Goal: Task Accomplishment & Management: Complete application form

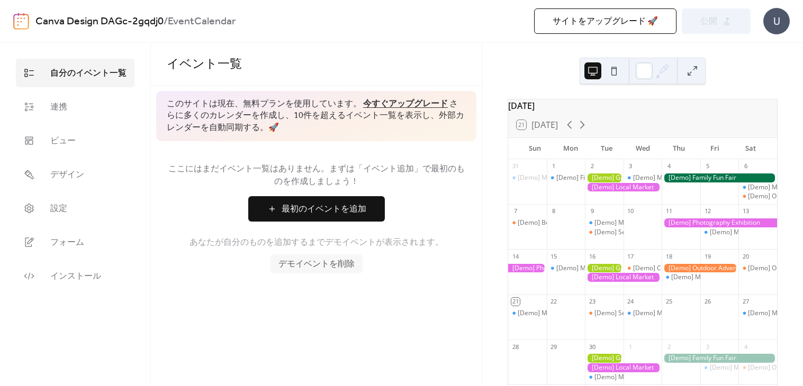
click at [607, 183] on div at bounding box center [604, 178] width 39 height 9
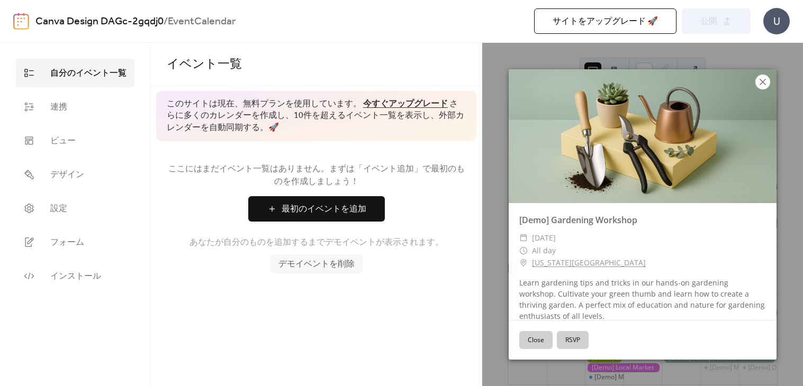
click at [761, 86] on icon at bounding box center [762, 82] width 13 height 13
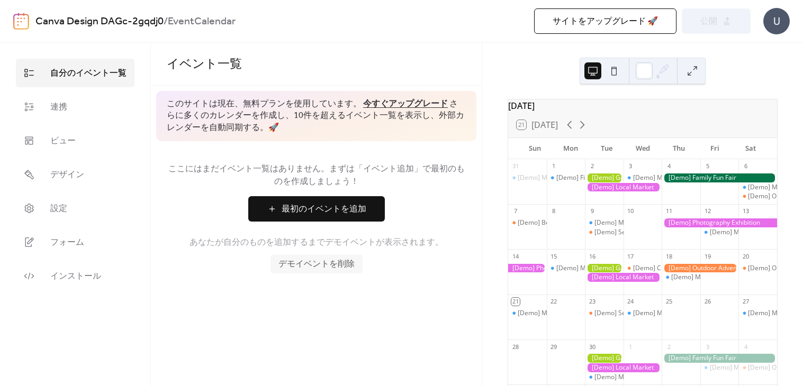
click at [777, 19] on div "U" at bounding box center [776, 21] width 26 height 26
click at [695, 96] on div "[DATE] 21 [DATE] Sun Mon Tue Wed Thu Fri Sat 31 [Demo] Morning Yoga Bliss 1 [De…" at bounding box center [642, 215] width 321 height 344
click at [120, 169] on link "デザイン" at bounding box center [75, 174] width 119 height 29
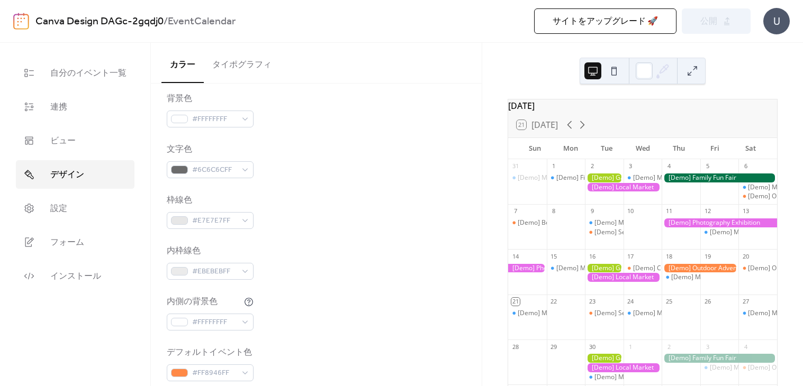
scroll to position [139, 0]
click at [78, 155] on link "ビュー" at bounding box center [75, 141] width 119 height 29
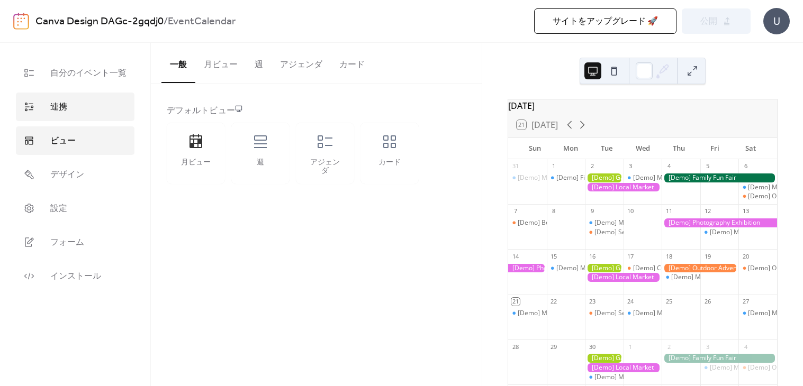
click at [71, 110] on link "連携" at bounding box center [75, 107] width 119 height 29
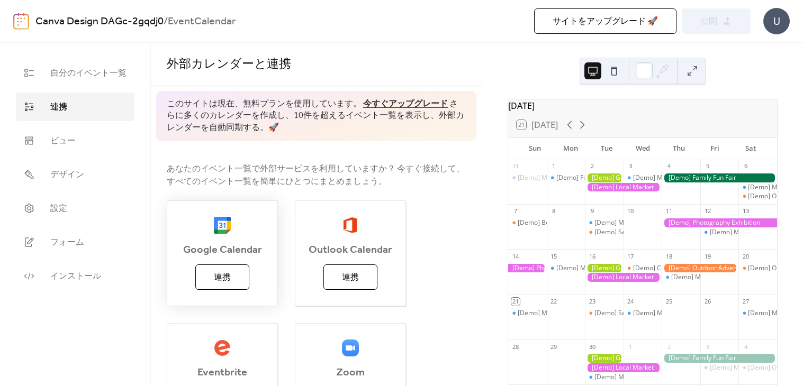
click at [223, 277] on span "連携" at bounding box center [222, 278] width 17 height 13
click at [42, 219] on link "設定" at bounding box center [75, 208] width 119 height 29
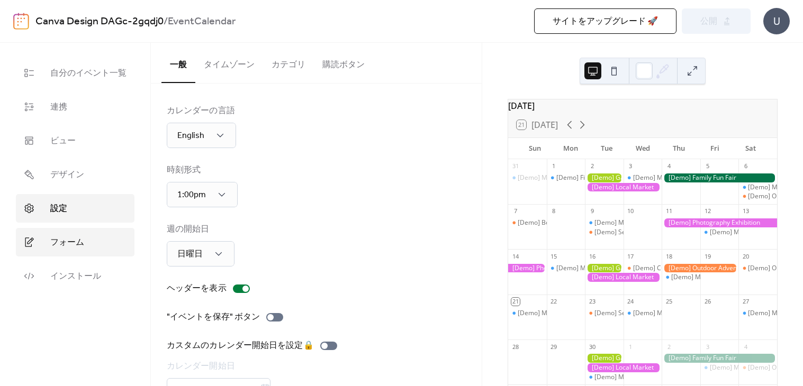
click at [77, 237] on span "フォーム" at bounding box center [67, 243] width 34 height 13
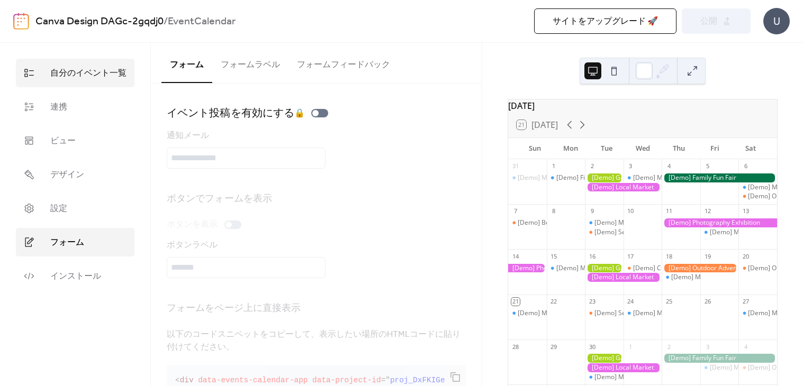
click at [91, 61] on link "自分のイベント一覧" at bounding box center [75, 73] width 119 height 29
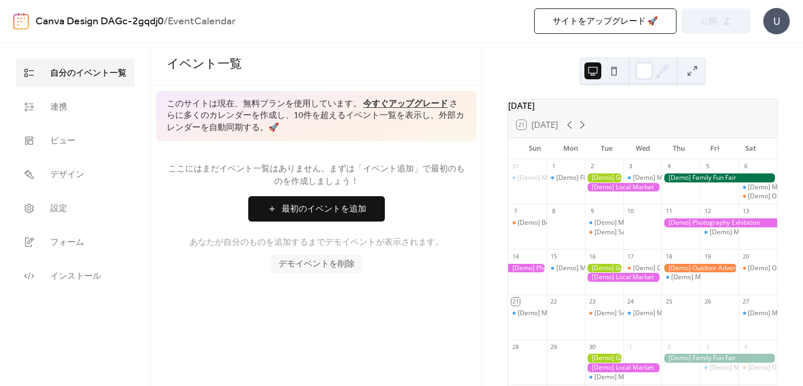
click at [343, 205] on span "最初のイベントを追加" at bounding box center [324, 209] width 85 height 13
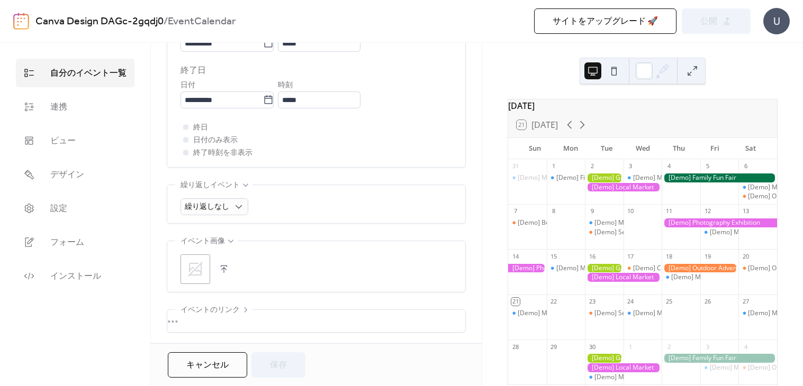
scroll to position [420, 0]
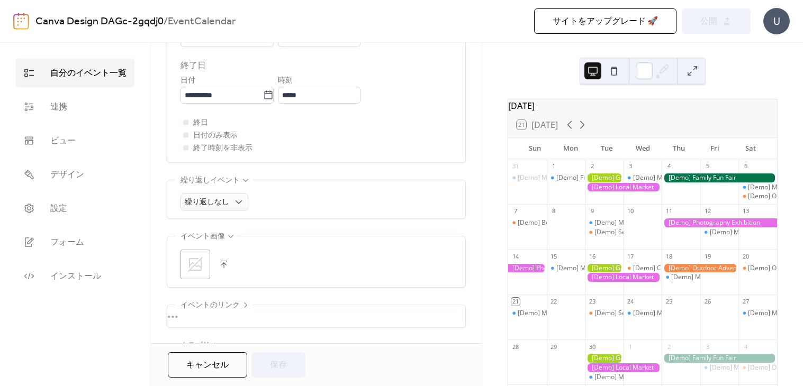
click at [546, 72] on div "[DATE] 21 [DATE] Sun Mon Tue Wed Thu Fri Sat 31 [Demo] Morning Yoga Bliss 1 [De…" at bounding box center [642, 215] width 321 height 344
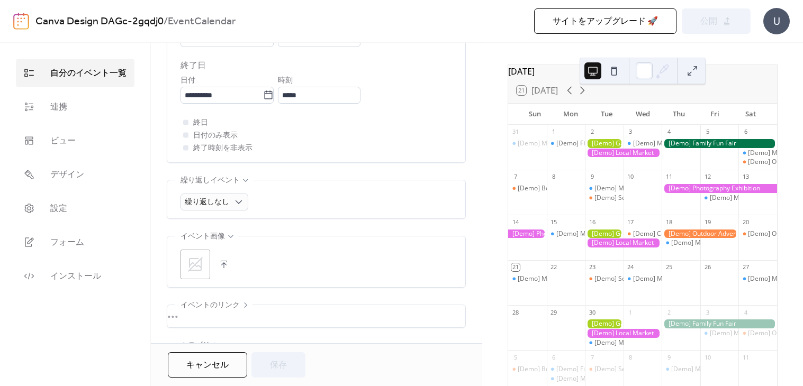
scroll to position [35, 0]
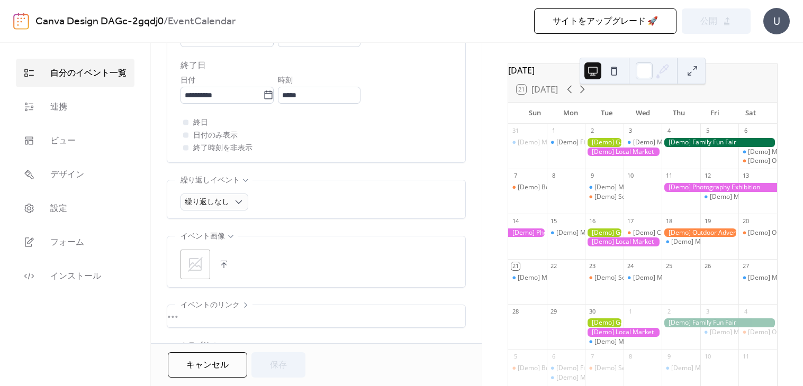
click at [610, 147] on div at bounding box center [604, 142] width 39 height 9
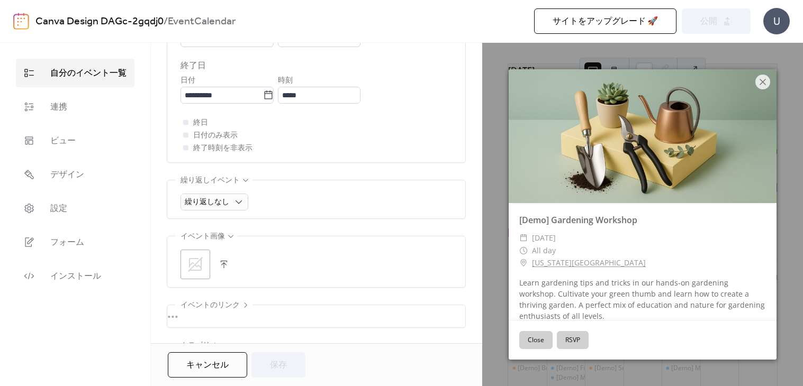
click at [546, 341] on button "Close" at bounding box center [535, 340] width 33 height 18
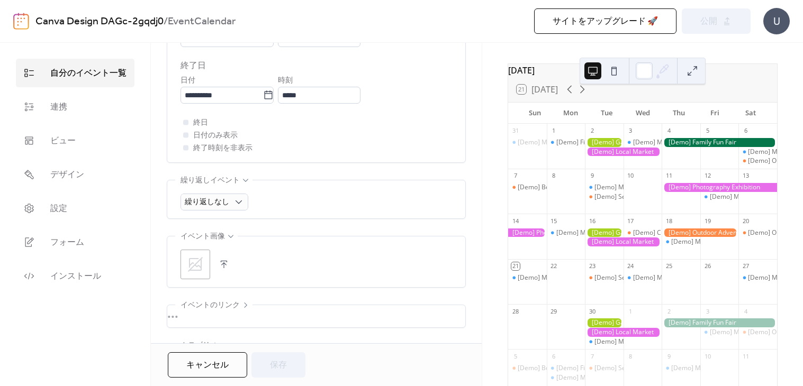
click at [614, 147] on div at bounding box center [604, 142] width 39 height 9
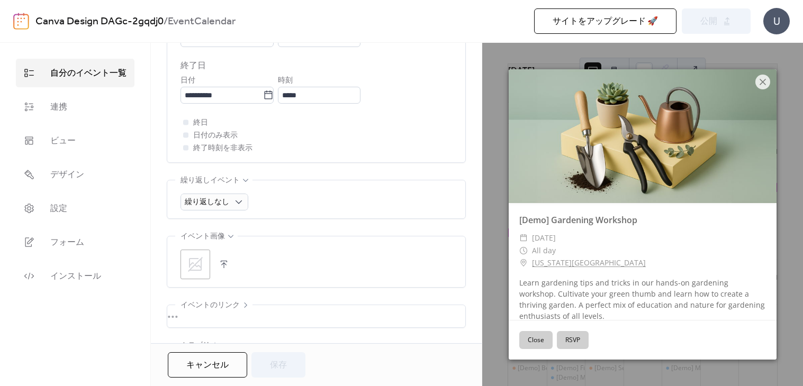
click at [581, 338] on button "RSVP" at bounding box center [573, 340] width 32 height 18
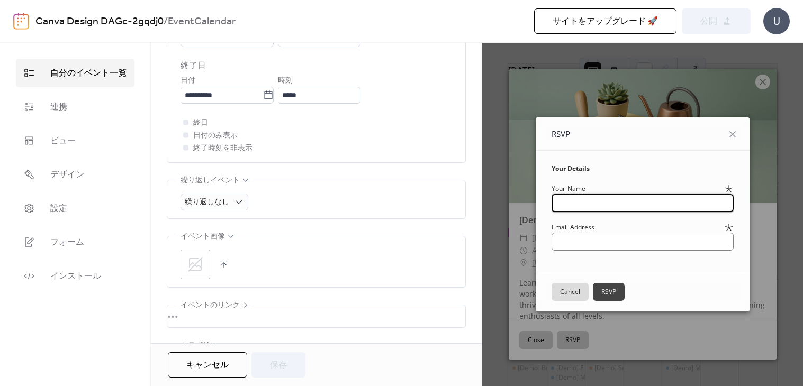
click at [562, 290] on button "Cancel" at bounding box center [570, 292] width 37 height 18
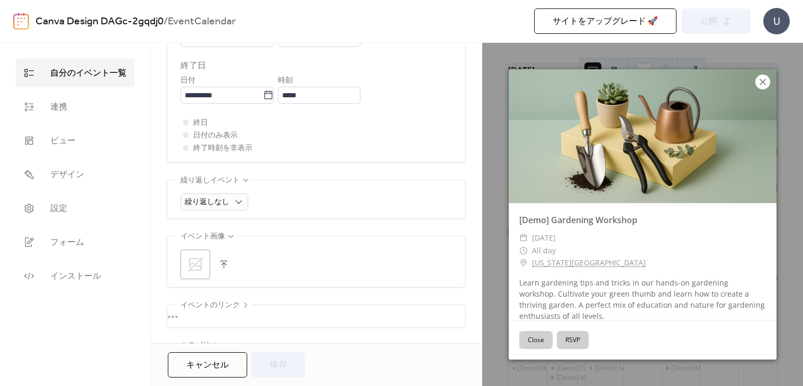
click at [758, 86] on icon at bounding box center [762, 82] width 13 height 13
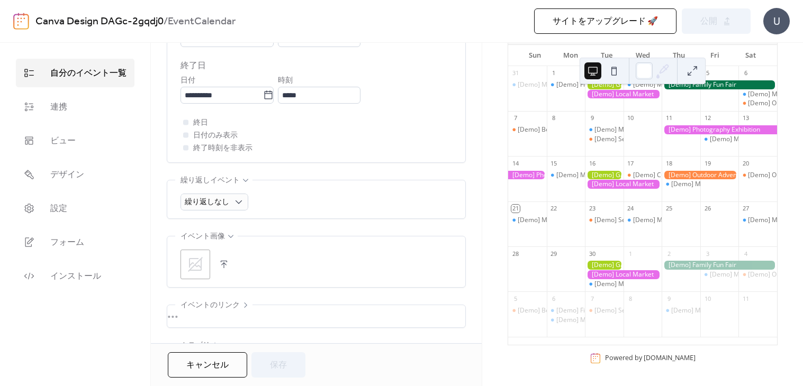
scroll to position [0, 0]
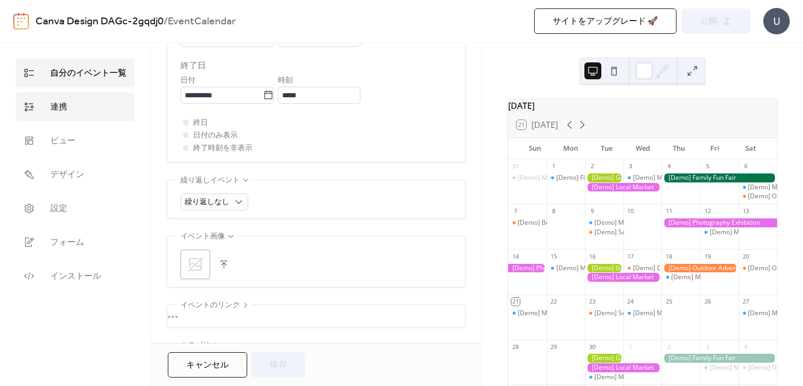
click at [40, 103] on link "連携" at bounding box center [75, 107] width 119 height 29
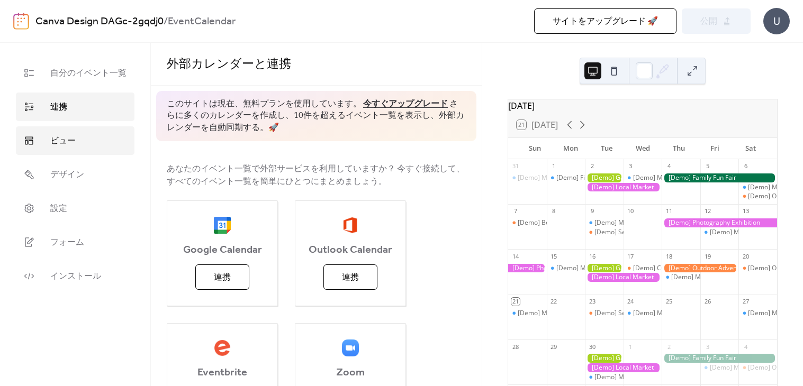
click at [49, 133] on link "ビュー" at bounding box center [75, 141] width 119 height 29
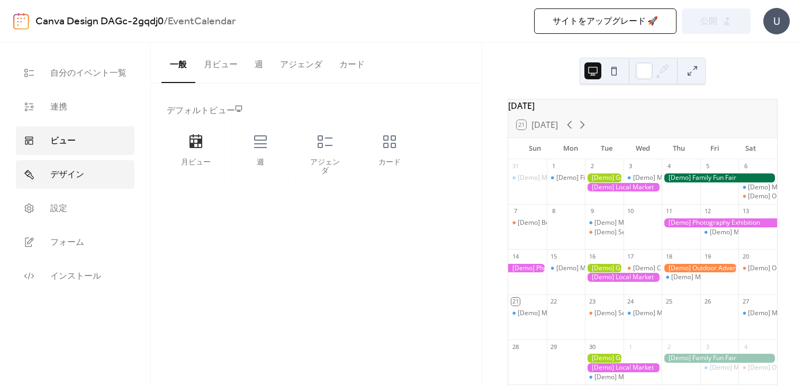
click at [57, 169] on span "デザイン" at bounding box center [67, 175] width 34 height 13
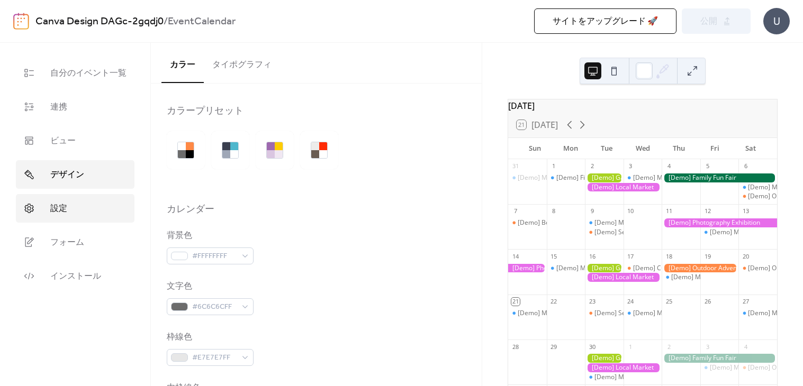
click at [60, 208] on span "設定" at bounding box center [58, 209] width 17 height 13
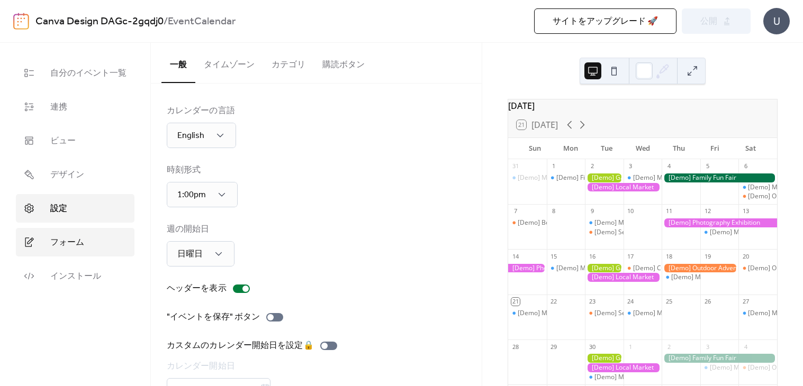
click at [55, 251] on link "フォーム" at bounding box center [75, 242] width 119 height 29
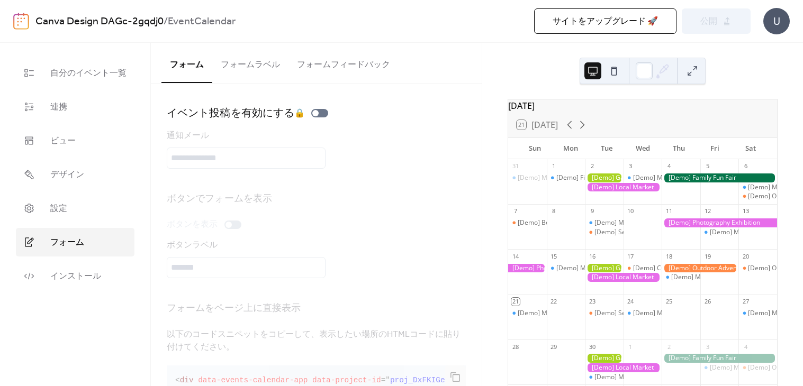
click at [219, 74] on button "フォームラベル" at bounding box center [250, 62] width 76 height 39
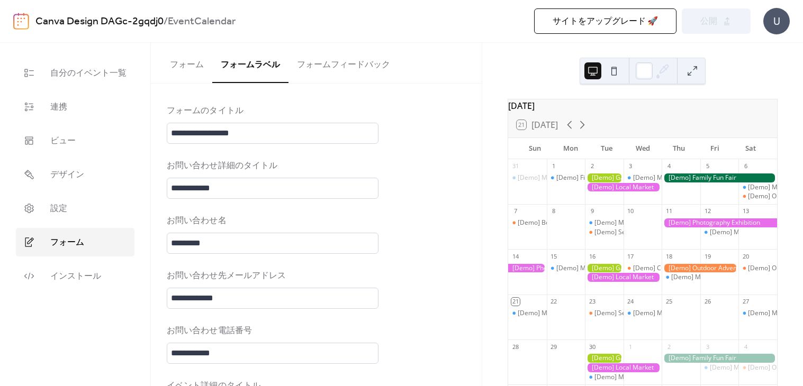
click at [338, 51] on button "フォームフィードバック" at bounding box center [344, 62] width 110 height 39
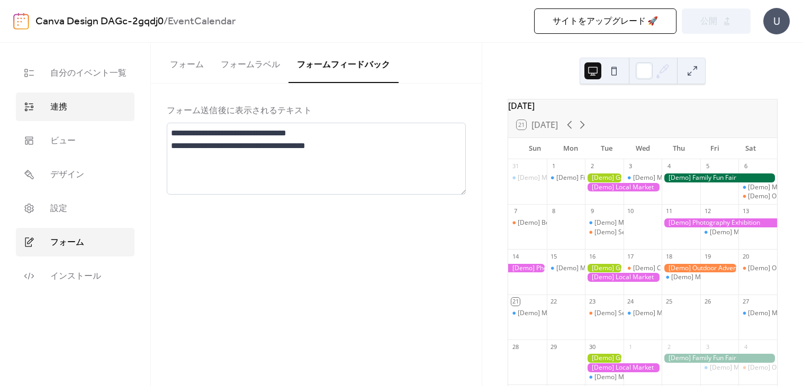
click at [41, 107] on link "連携" at bounding box center [75, 107] width 119 height 29
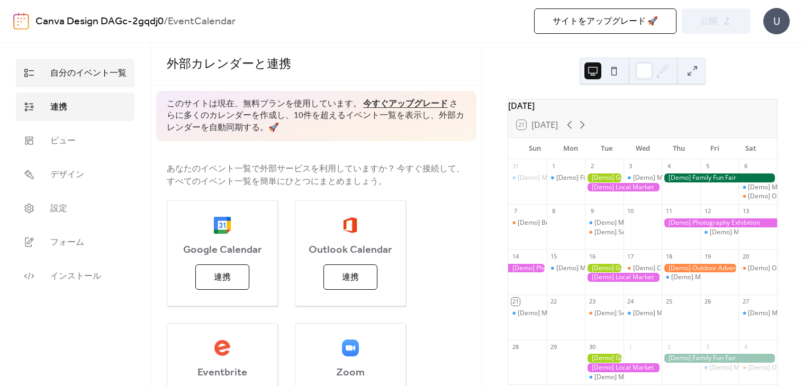
click at [45, 60] on link "自分のイベント一覧" at bounding box center [75, 73] width 119 height 29
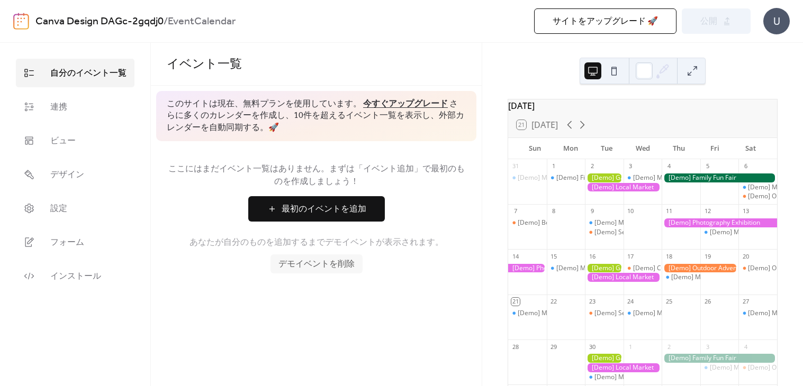
click at [615, 70] on button at bounding box center [614, 70] width 17 height 17
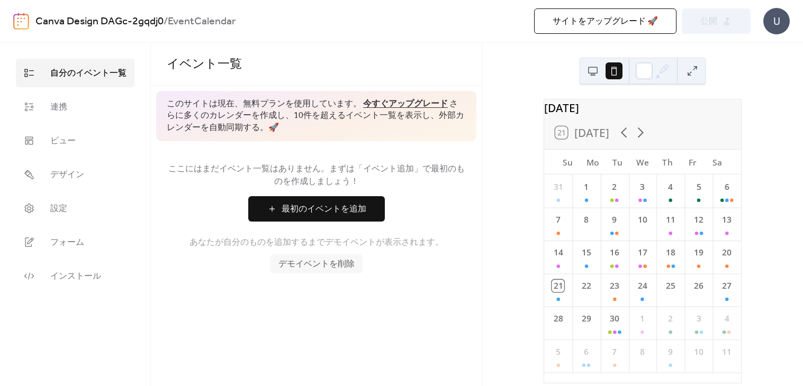
click at [597, 77] on button at bounding box center [592, 70] width 17 height 17
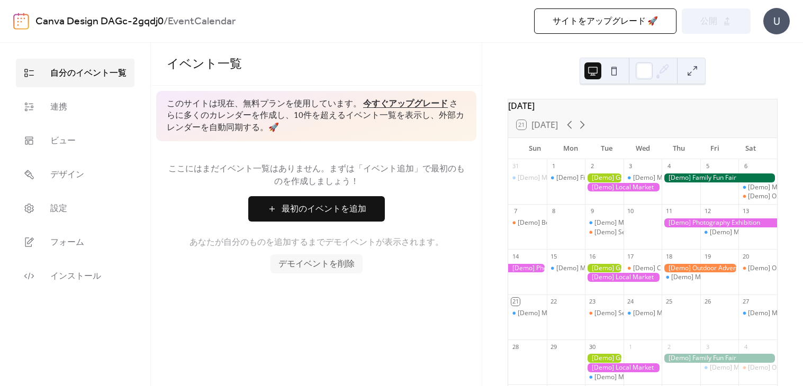
click at [572, 198] on div "[Demo] Fitness Bootcamp" at bounding box center [566, 187] width 39 height 27
click at [593, 190] on div at bounding box center [623, 187] width 77 height 9
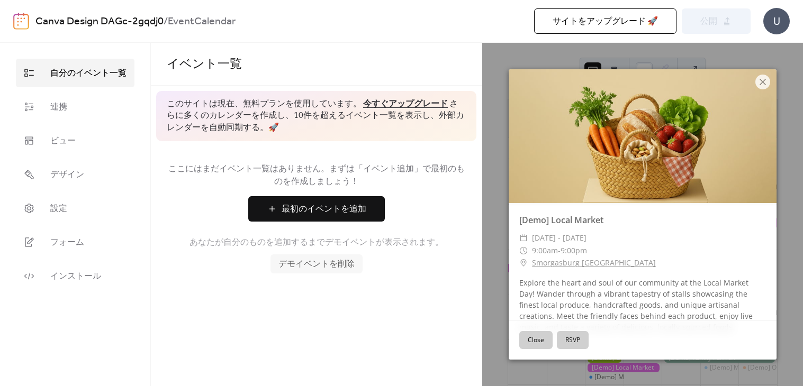
scroll to position [19, 0]
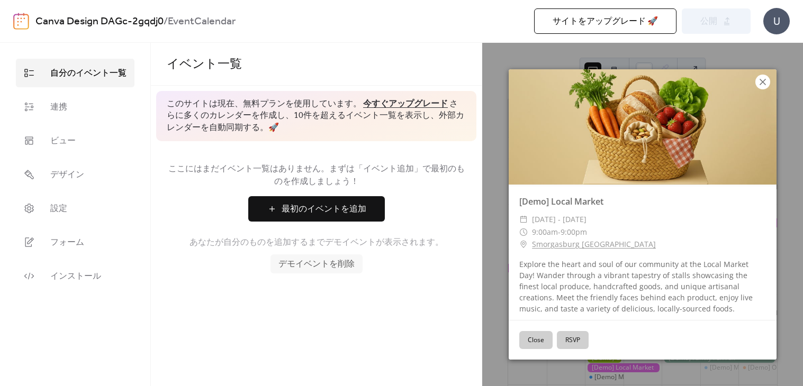
click at [762, 85] on icon at bounding box center [762, 82] width 13 height 13
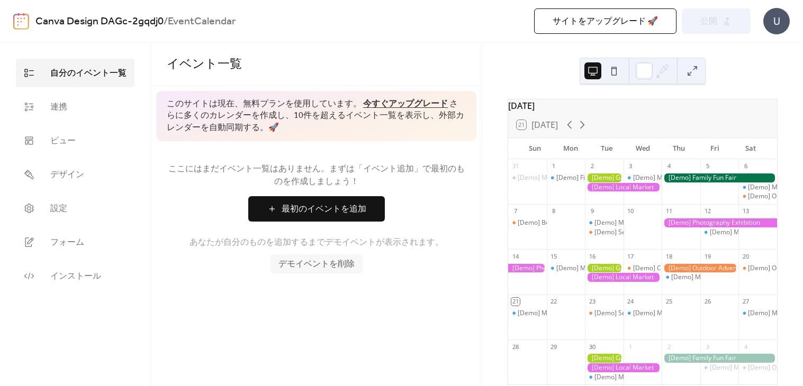
click at [270, 215] on button "最初のイベントを追加" at bounding box center [316, 208] width 137 height 25
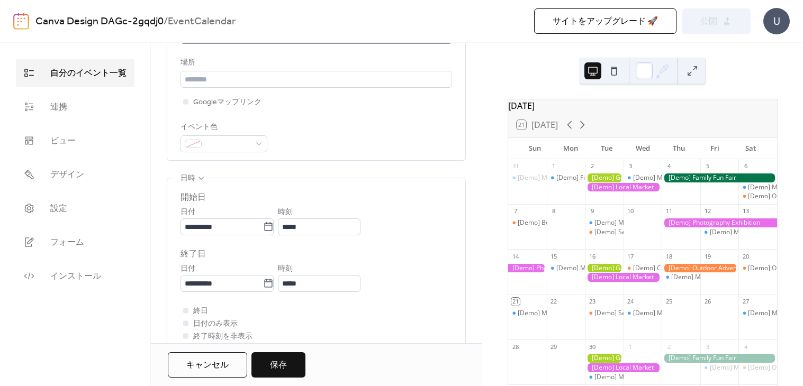
scroll to position [238, 0]
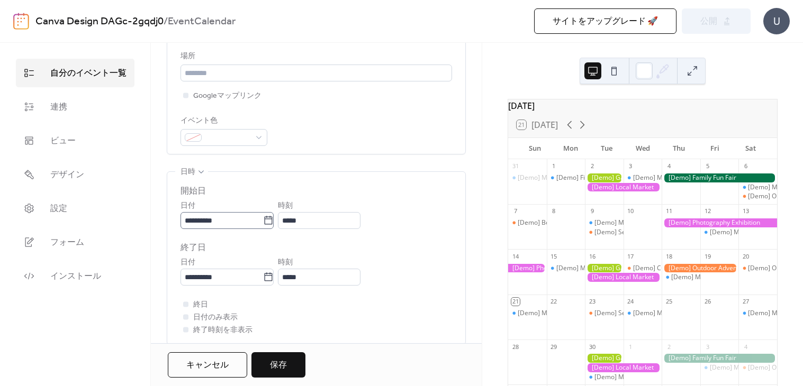
type input "***"
click at [263, 220] on input "**********" at bounding box center [222, 220] width 83 height 17
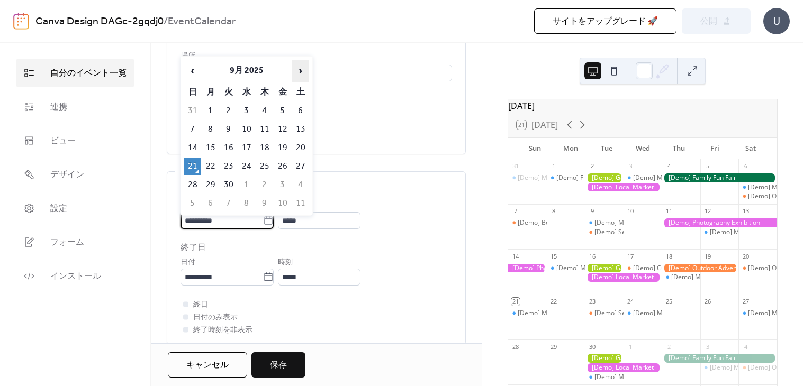
click at [304, 73] on span "›" at bounding box center [301, 70] width 16 height 21
click at [296, 126] on td "11" at bounding box center [300, 129] width 17 height 17
type input "**********"
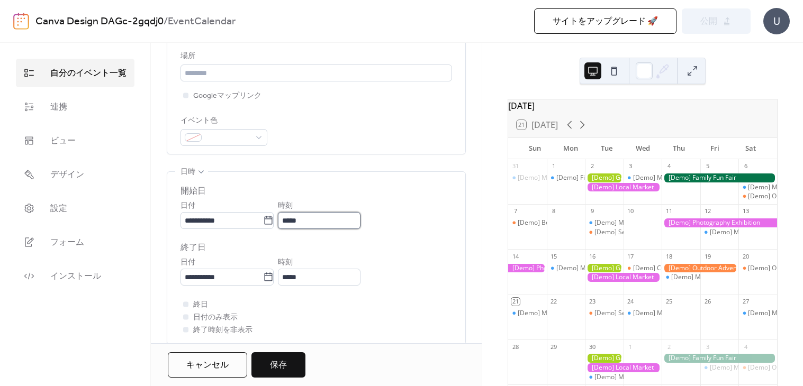
click at [329, 221] on input "*****" at bounding box center [319, 220] width 83 height 17
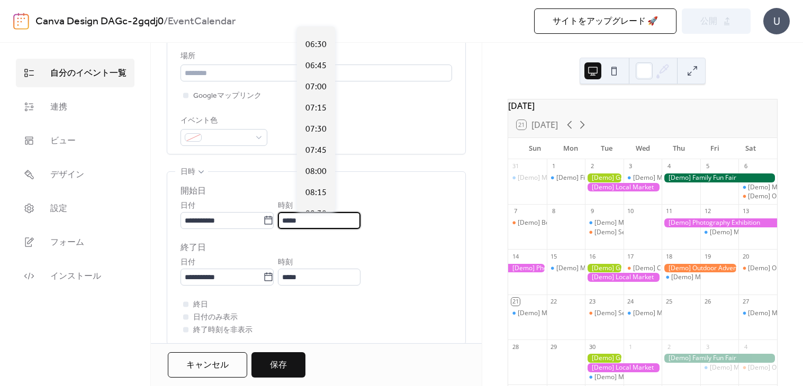
scroll to position [544, 0]
click at [321, 172] on span "08:00" at bounding box center [315, 171] width 21 height 13
type input "*****"
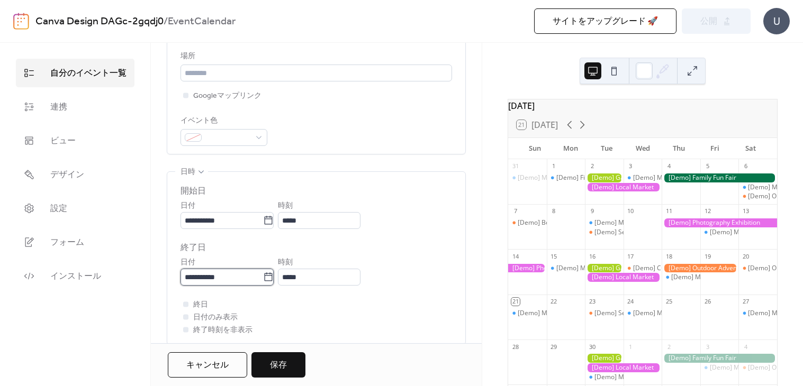
click at [263, 278] on input "**********" at bounding box center [222, 277] width 83 height 17
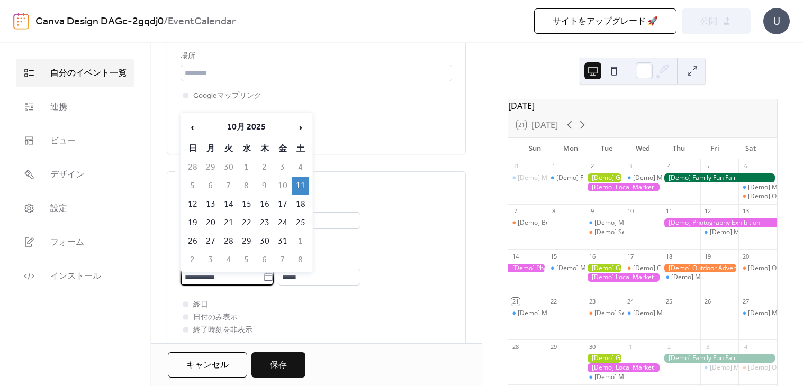
click at [314, 314] on div "終日 日付のみ表示 終了時刻を非表示" at bounding box center [317, 318] width 272 height 38
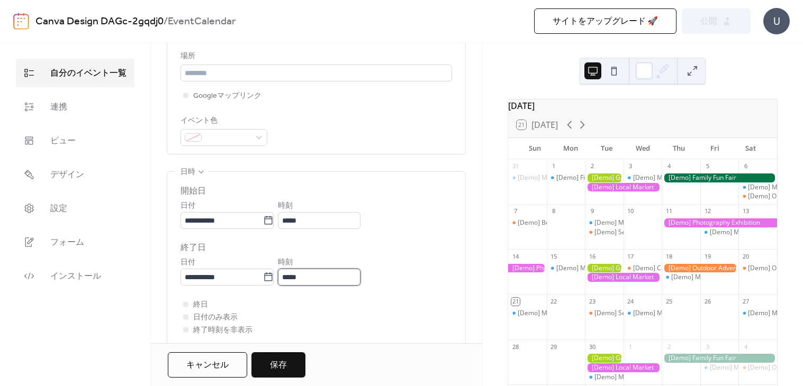
click at [334, 278] on input "*****" at bounding box center [319, 277] width 83 height 17
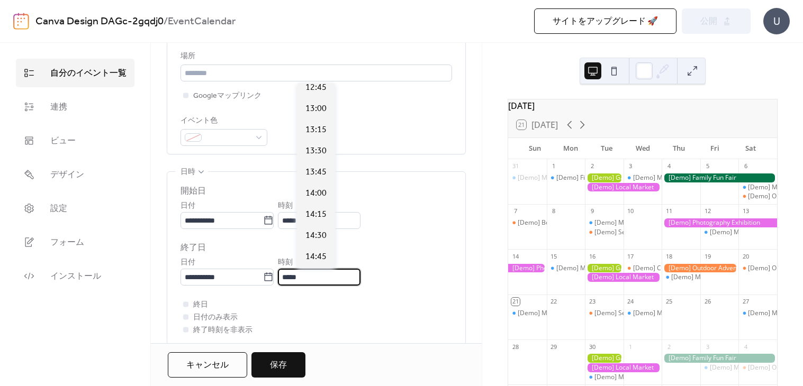
scroll to position [385, 0]
click at [322, 253] on span "14:45" at bounding box center [315, 259] width 21 height 13
type input "*****"
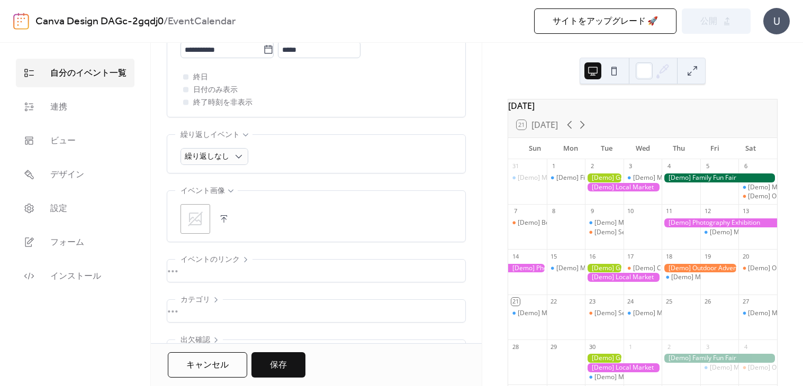
scroll to position [475, 0]
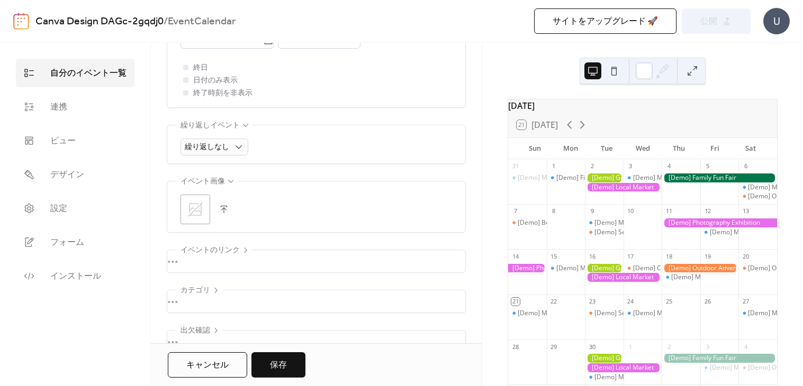
click at [280, 357] on button "保存" at bounding box center [278, 365] width 54 height 25
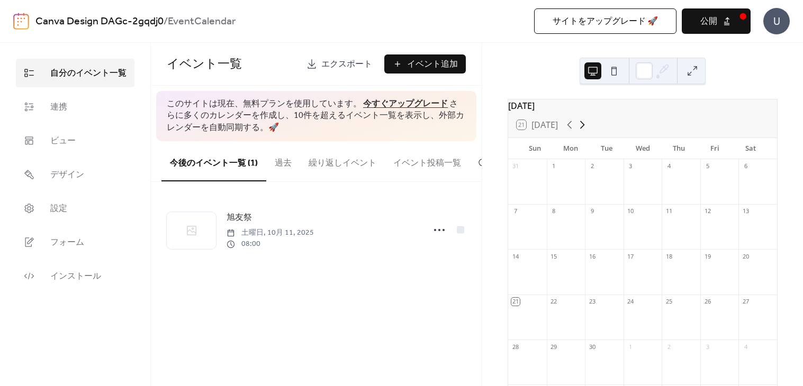
click at [583, 131] on icon at bounding box center [582, 125] width 13 height 13
click at [584, 131] on icon at bounding box center [582, 125] width 13 height 13
click at [570, 129] on icon at bounding box center [570, 125] width 5 height 8
click at [571, 131] on icon at bounding box center [569, 125] width 13 height 13
click at [582, 129] on icon at bounding box center [582, 125] width 5 height 8
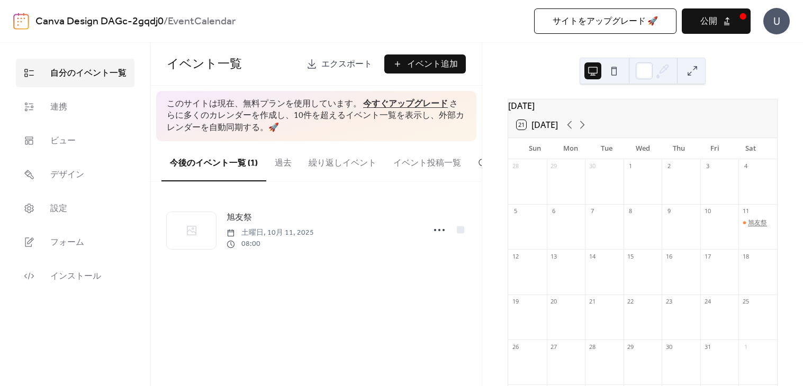
click at [748, 228] on div "旭友祭" at bounding box center [757, 223] width 19 height 9
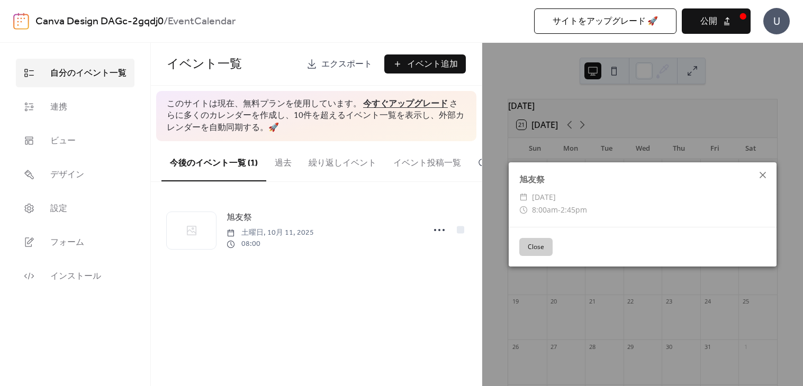
click at [765, 171] on icon at bounding box center [762, 175] width 13 height 13
